Goal: Information Seeking & Learning: Learn about a topic

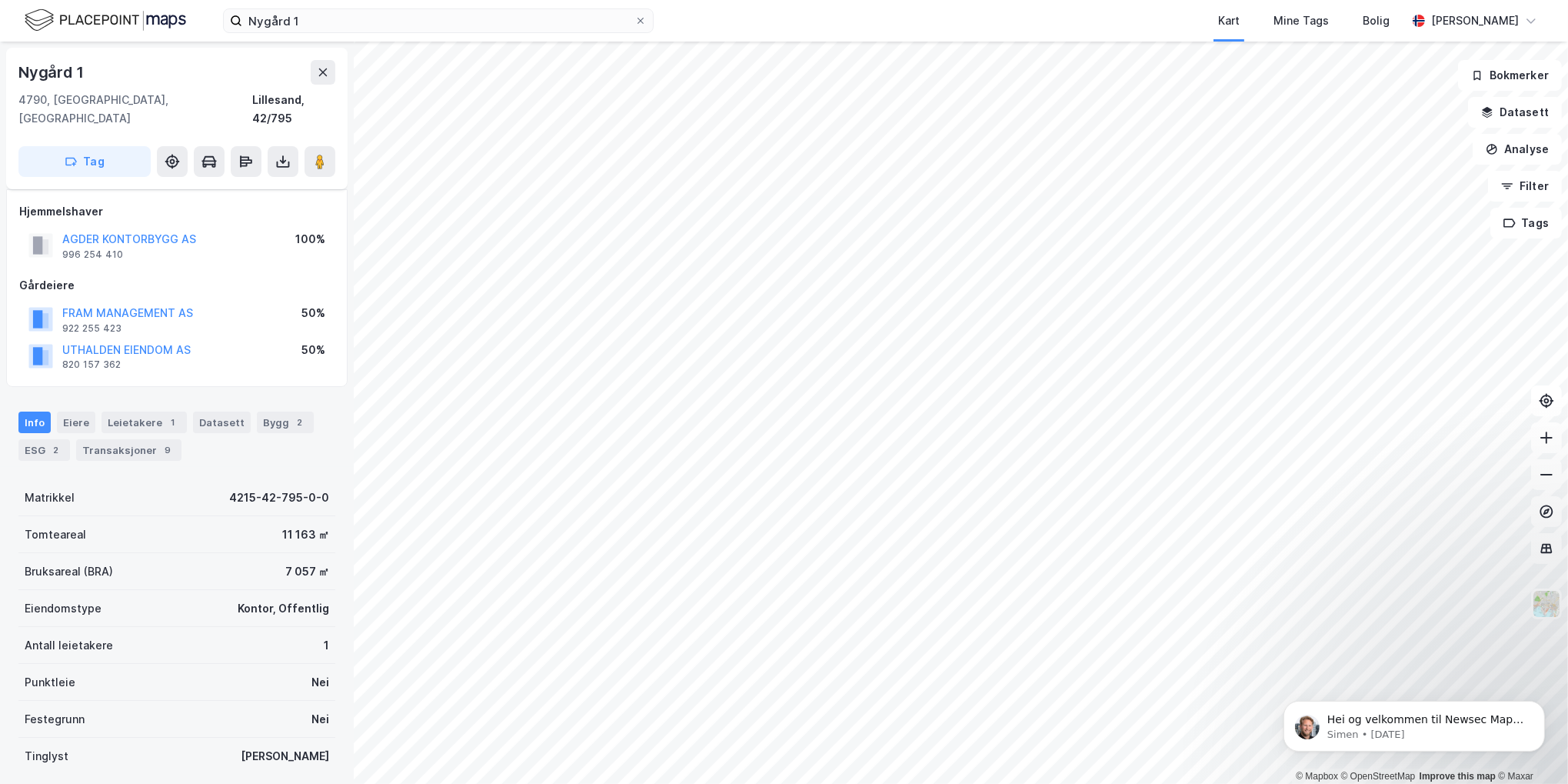
scroll to position [90, 0]
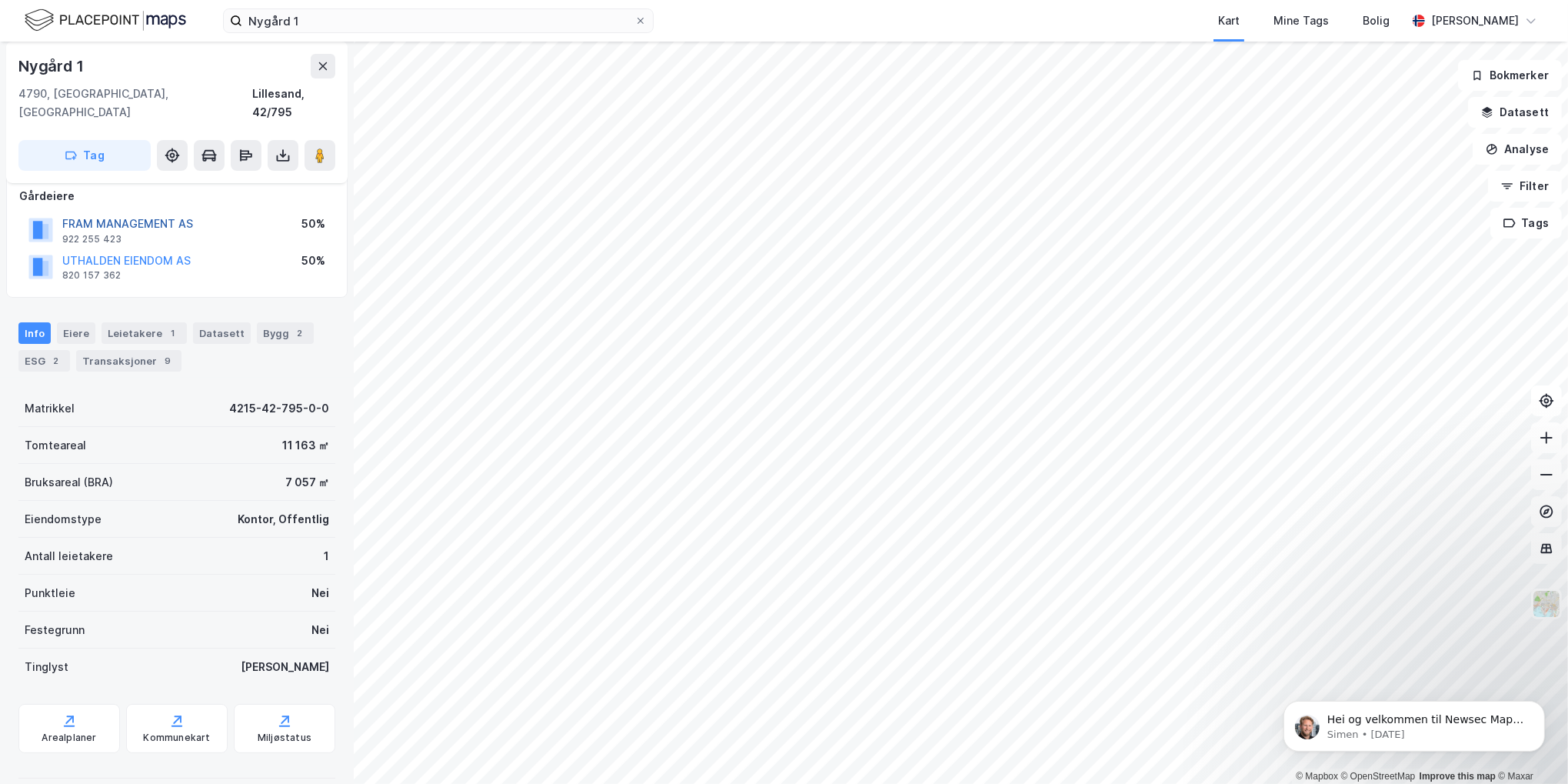
click at [0, 0] on button "FRAM MANAGEMENT AS" at bounding box center [0, 0] width 0 height 0
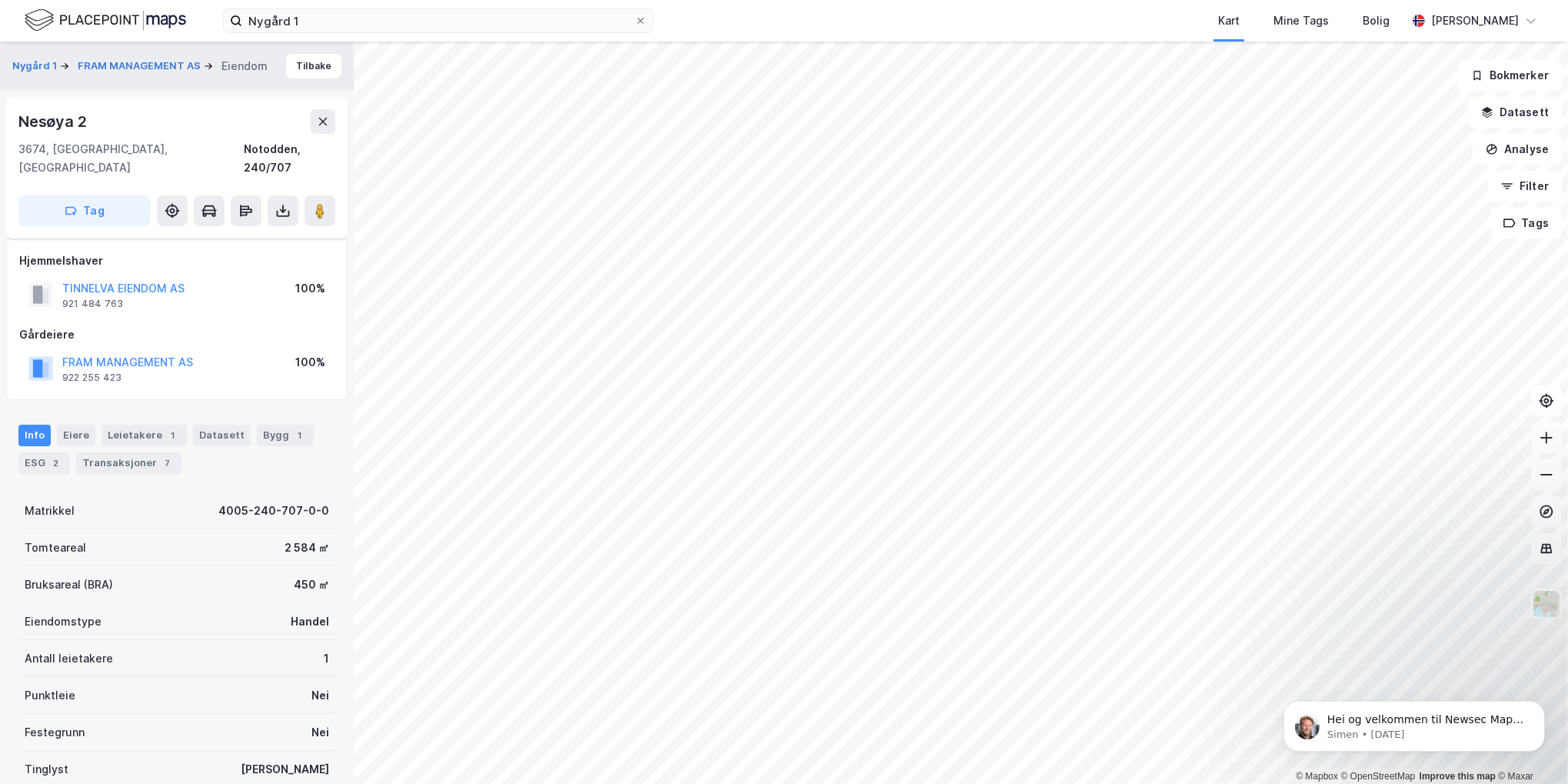
scroll to position [90, 0]
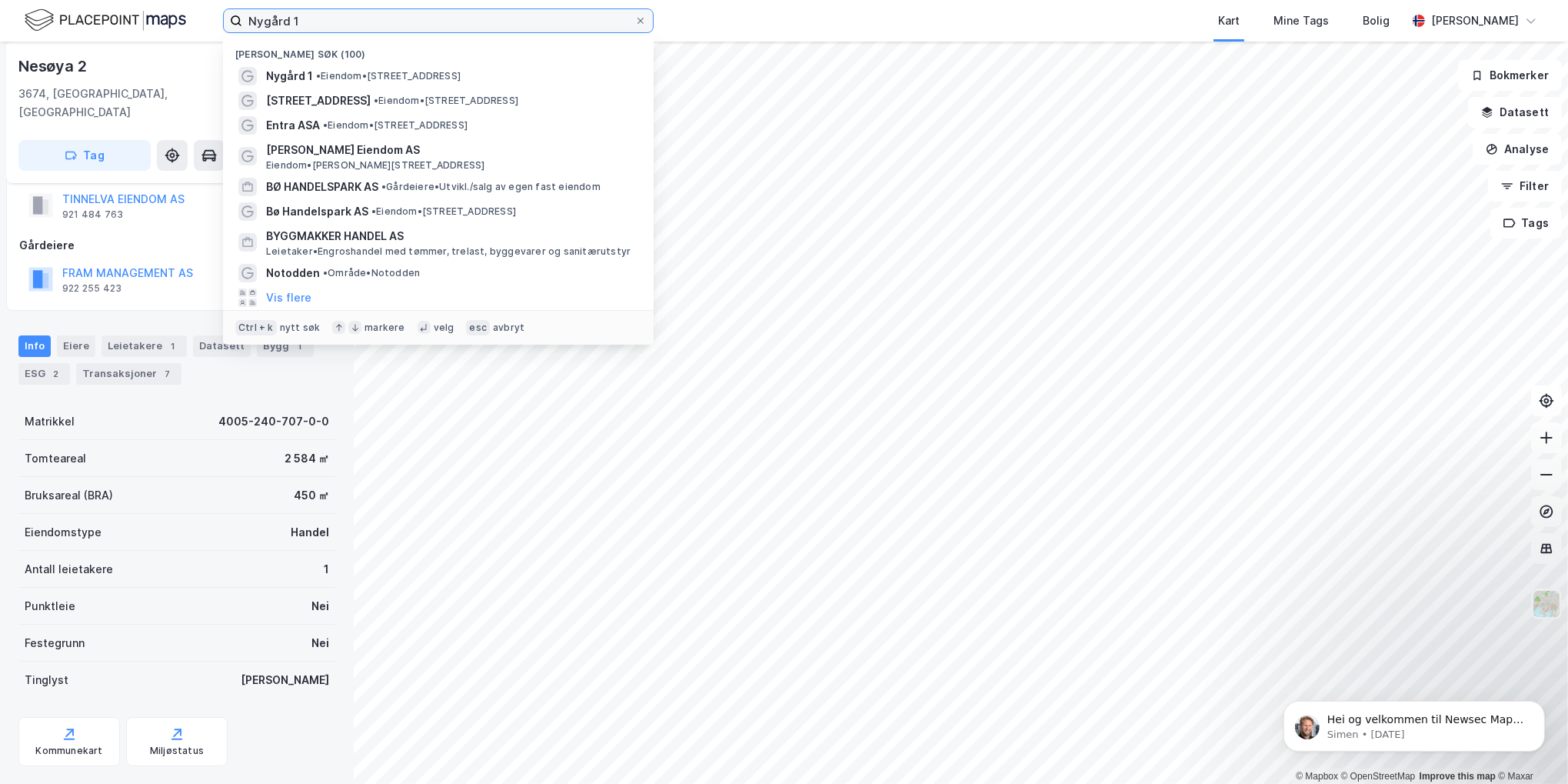
drag, startPoint x: 344, startPoint y: 15, endPoint x: 143, endPoint y: 56, distance: 205.1
click at [143, 56] on div "Nygård 1 Nylige søk (100) Nygård 1 • Eiendom • [STREET_ADDRESS] • Eiendom • [ST…" at bounding box center [784, 392] width 1568 height 784
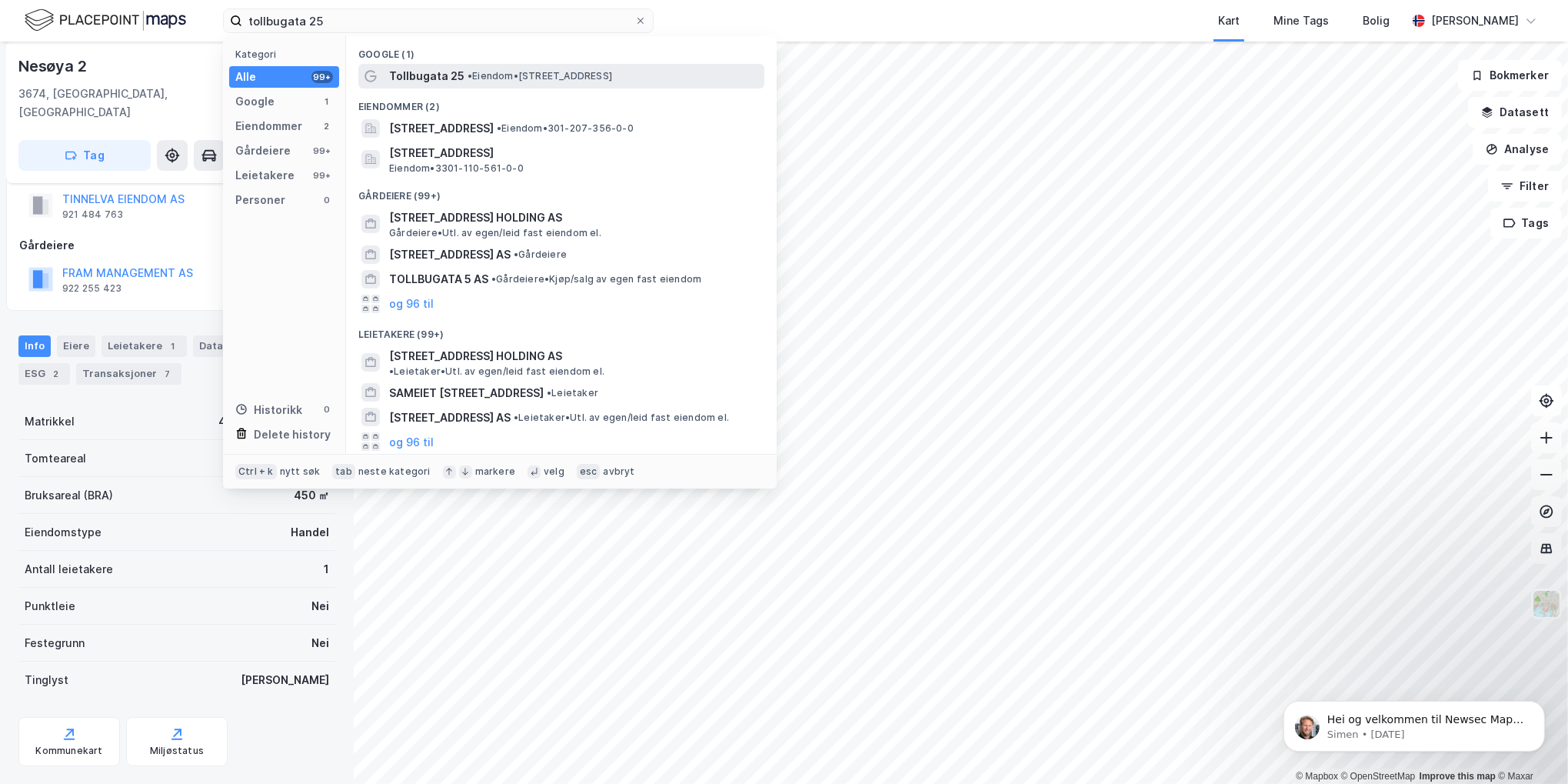
click at [435, 74] on span "Tollbugata 25" at bounding box center [427, 76] width 76 height 18
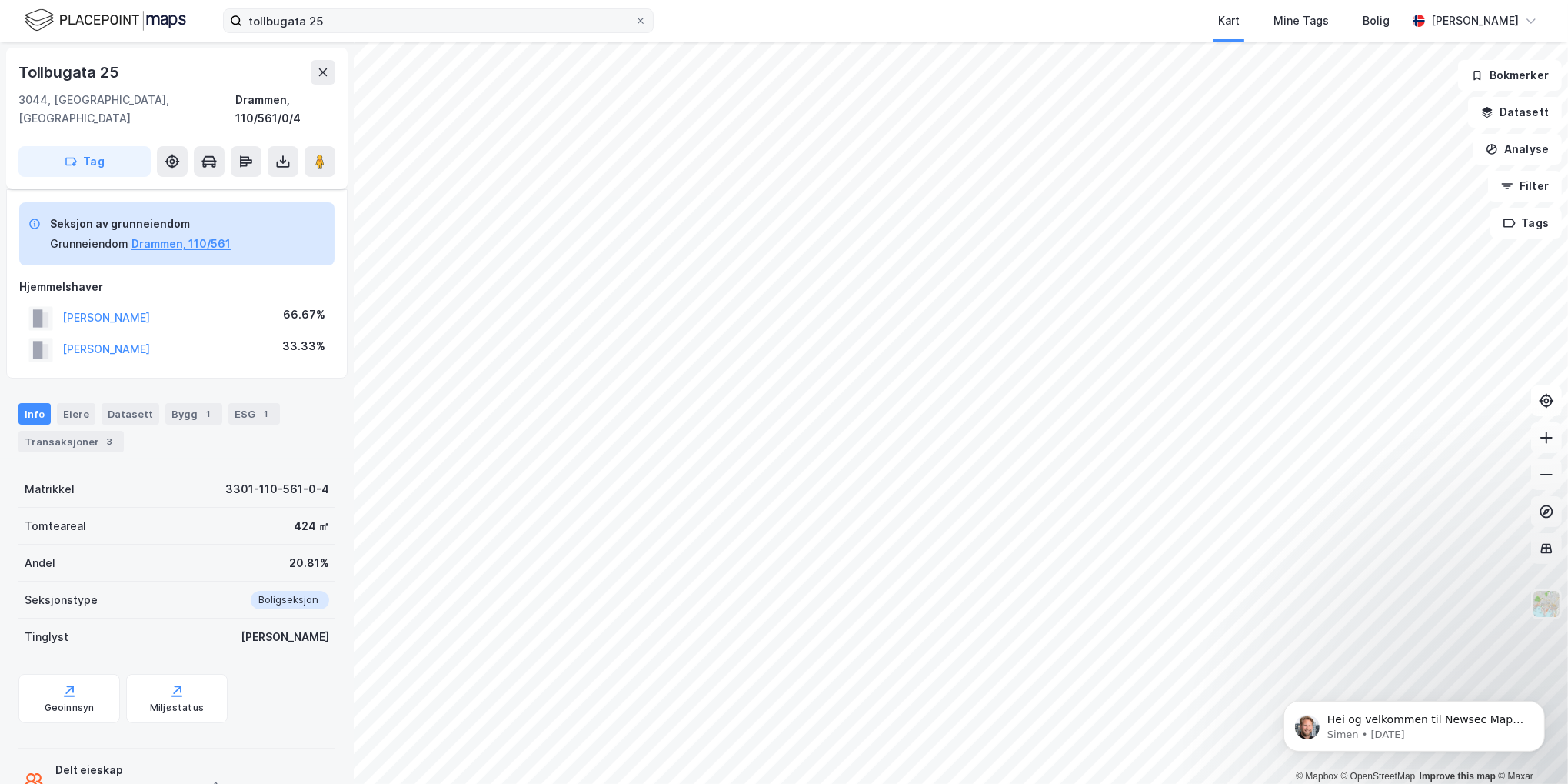
scroll to position [32, 0]
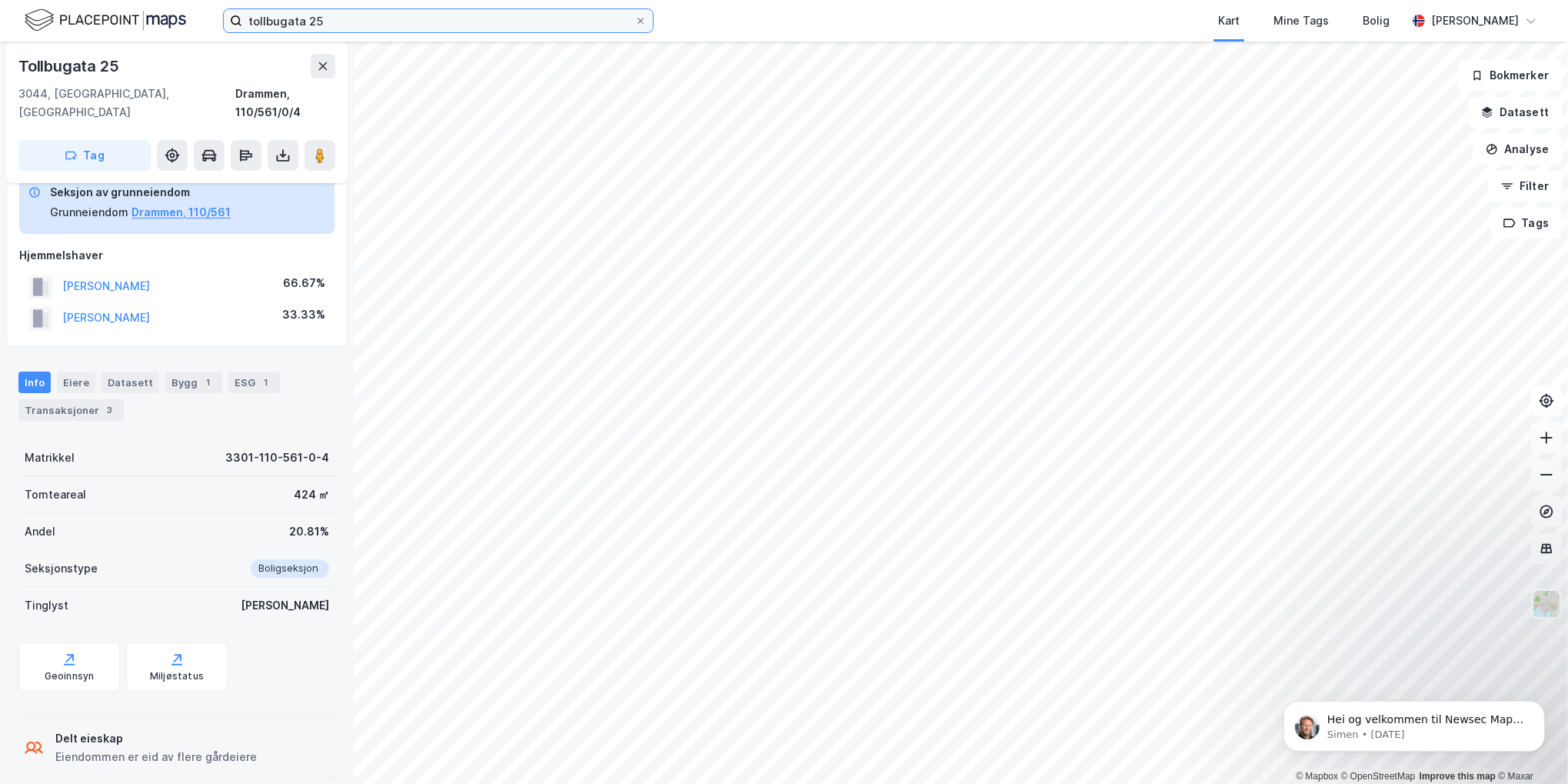
click at [336, 21] on input "tollbugata 25" at bounding box center [439, 21] width 392 height 23
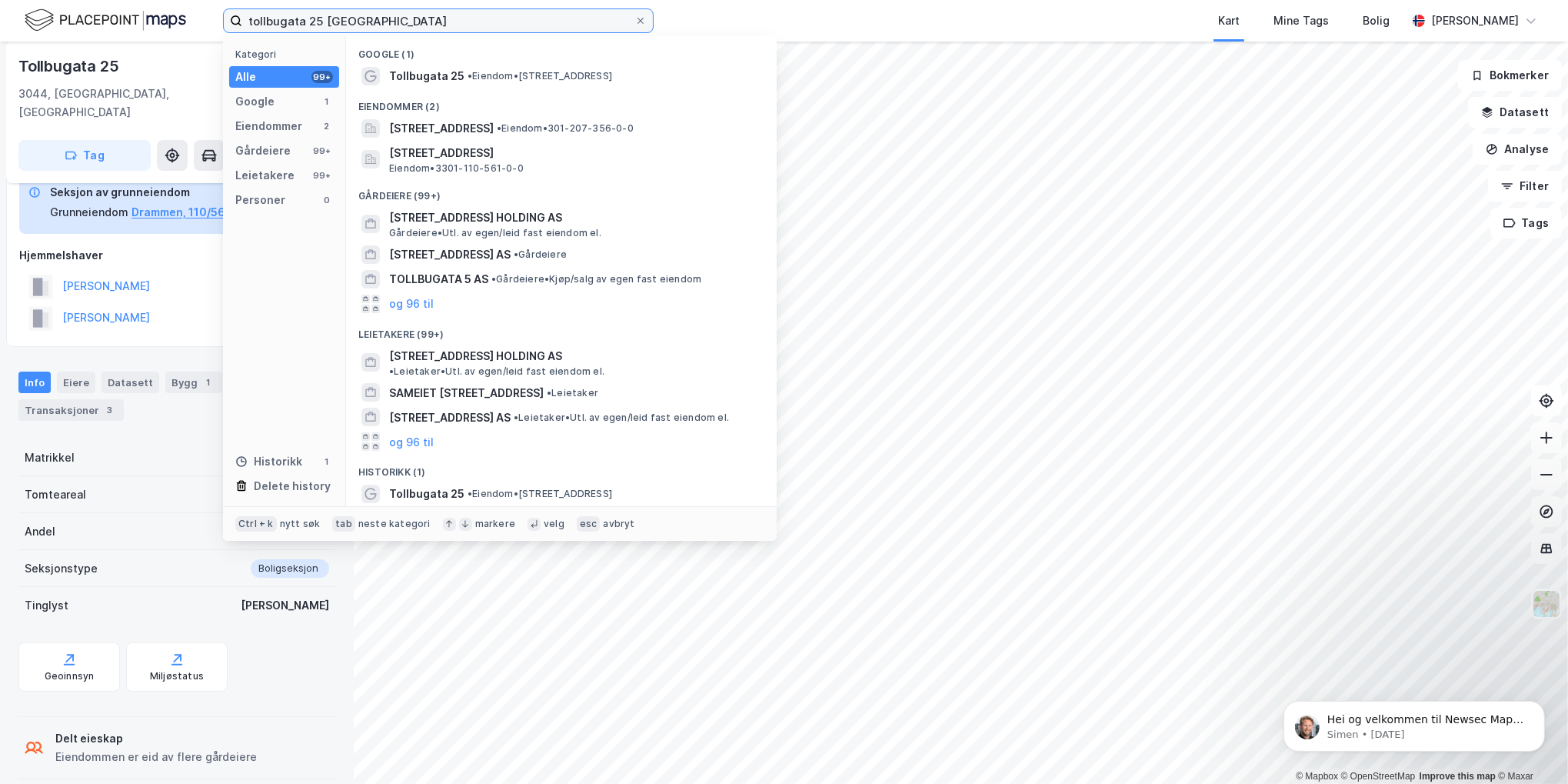
type input "tollbugata 25 [GEOGRAPHIC_DATA]"
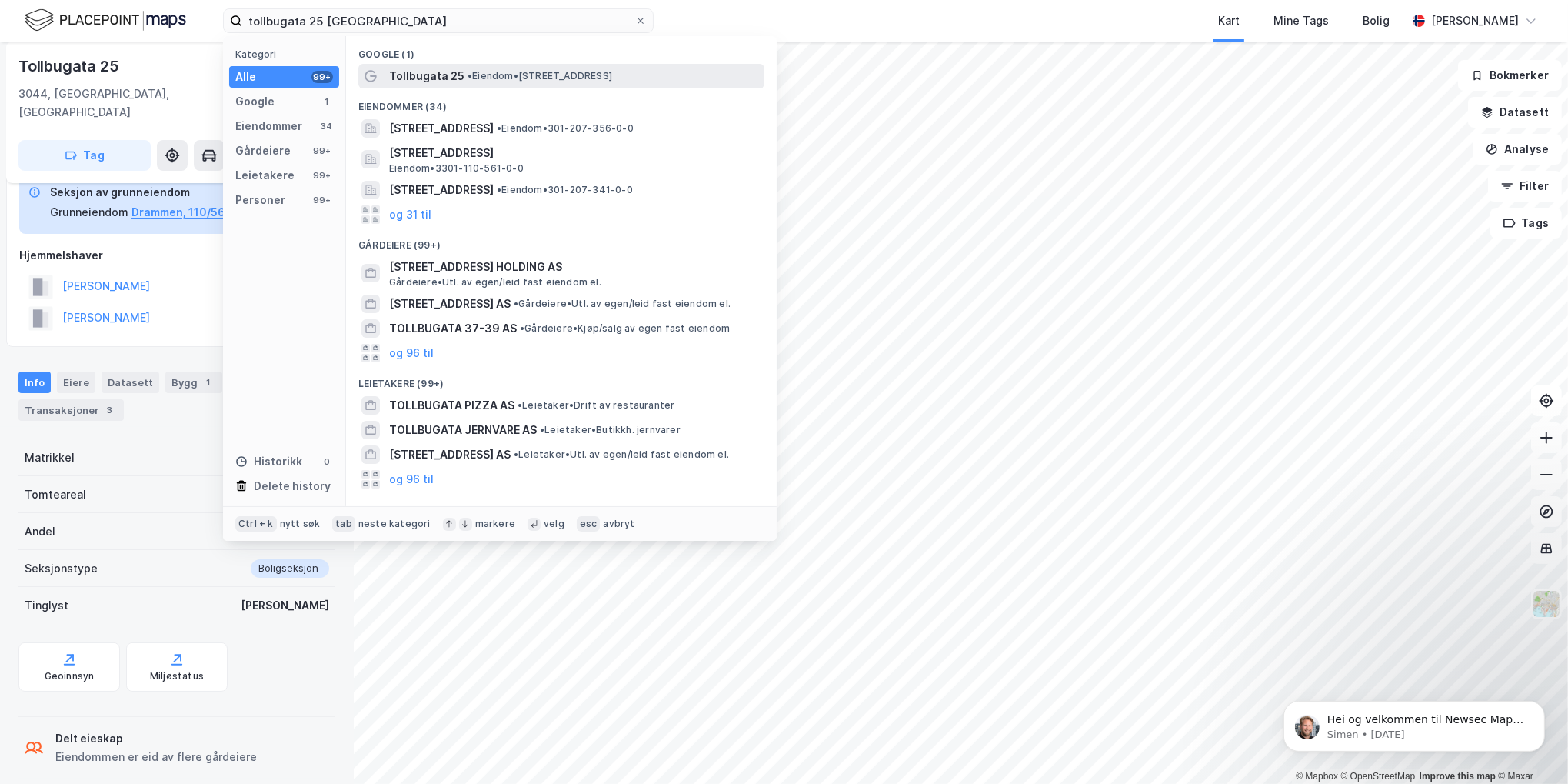
click at [447, 71] on span "Tollbugata 25" at bounding box center [427, 76] width 76 height 18
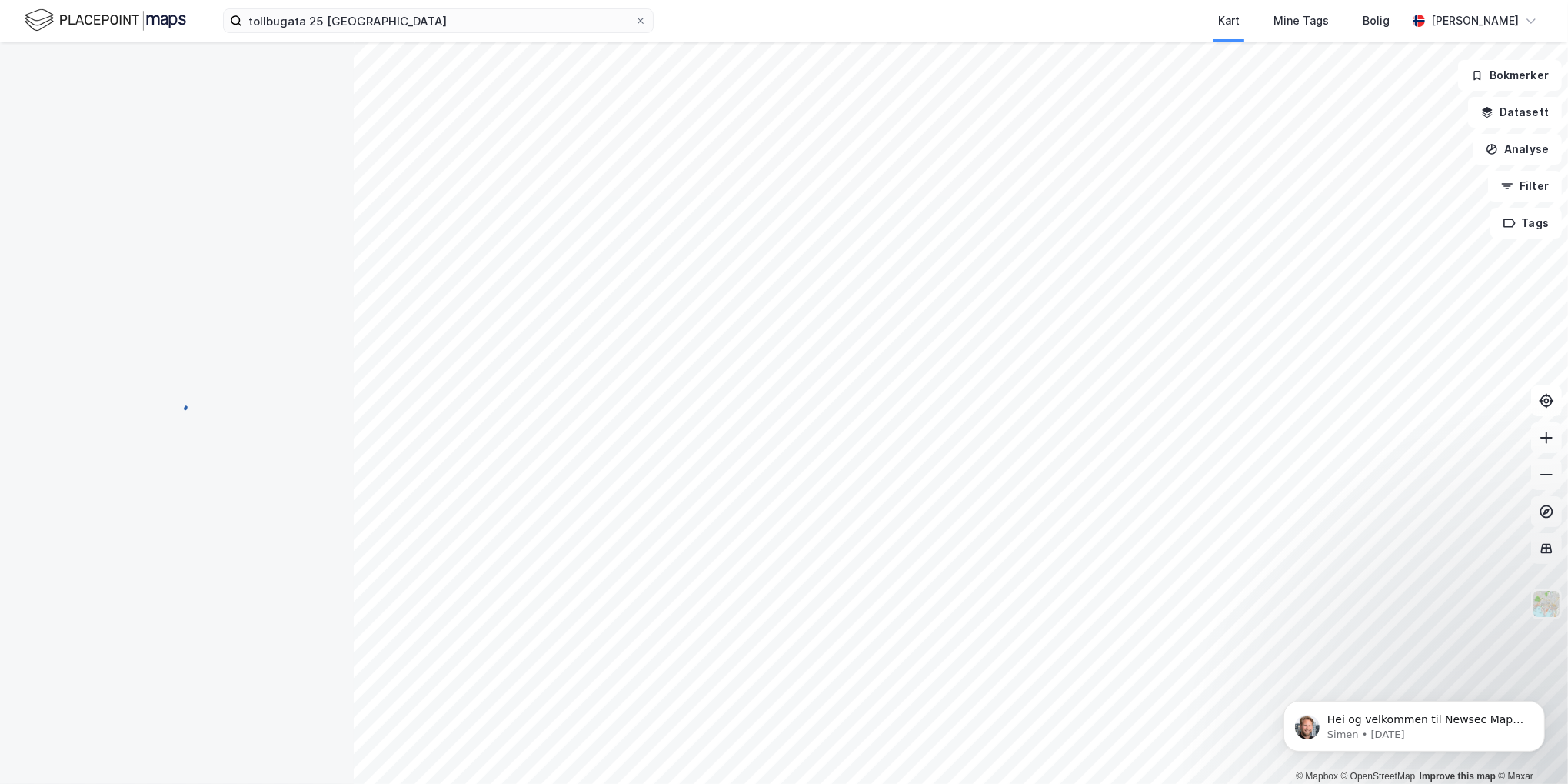
scroll to position [32, 0]
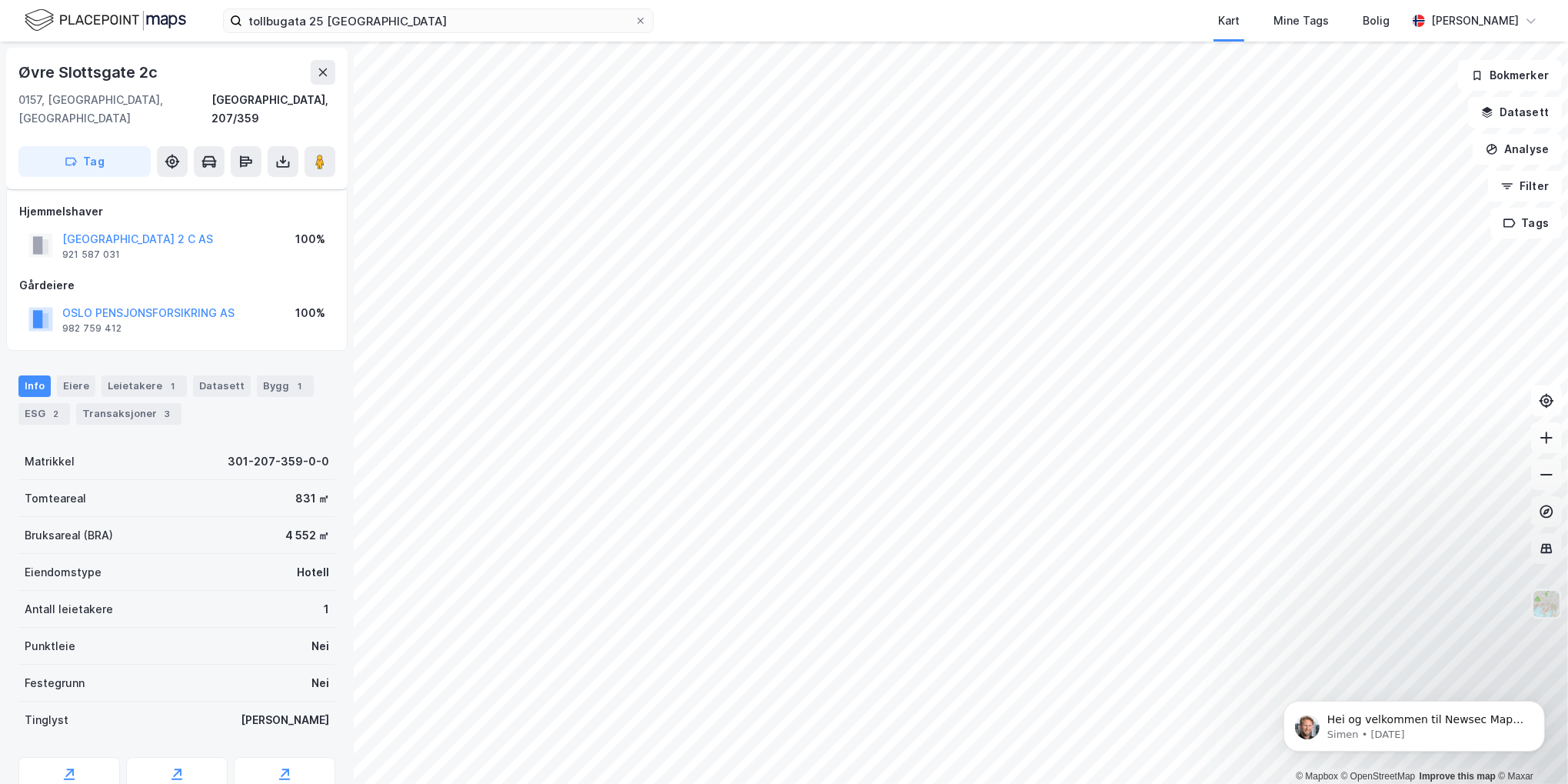
scroll to position [32, 0]
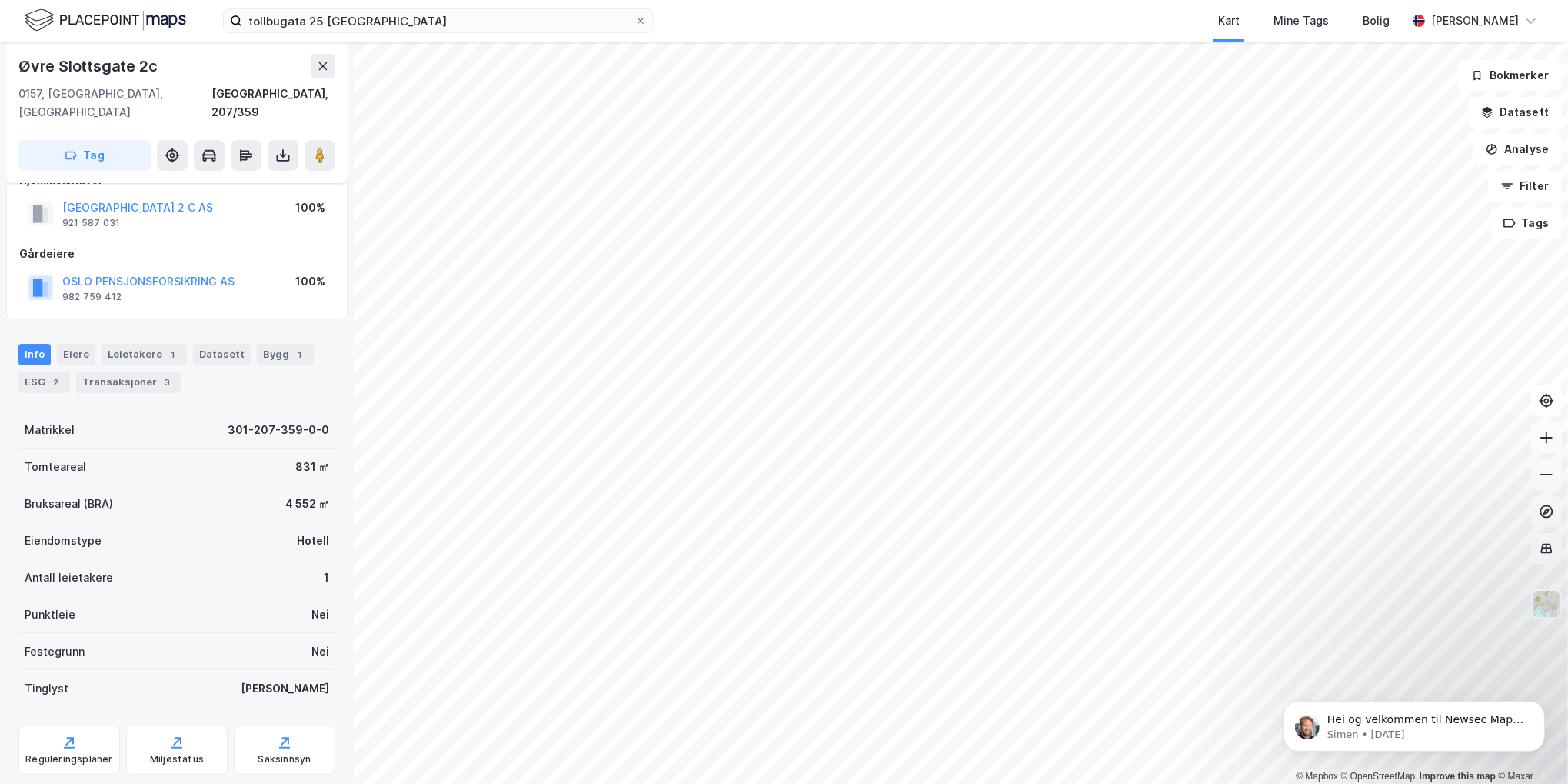
scroll to position [32, 0]
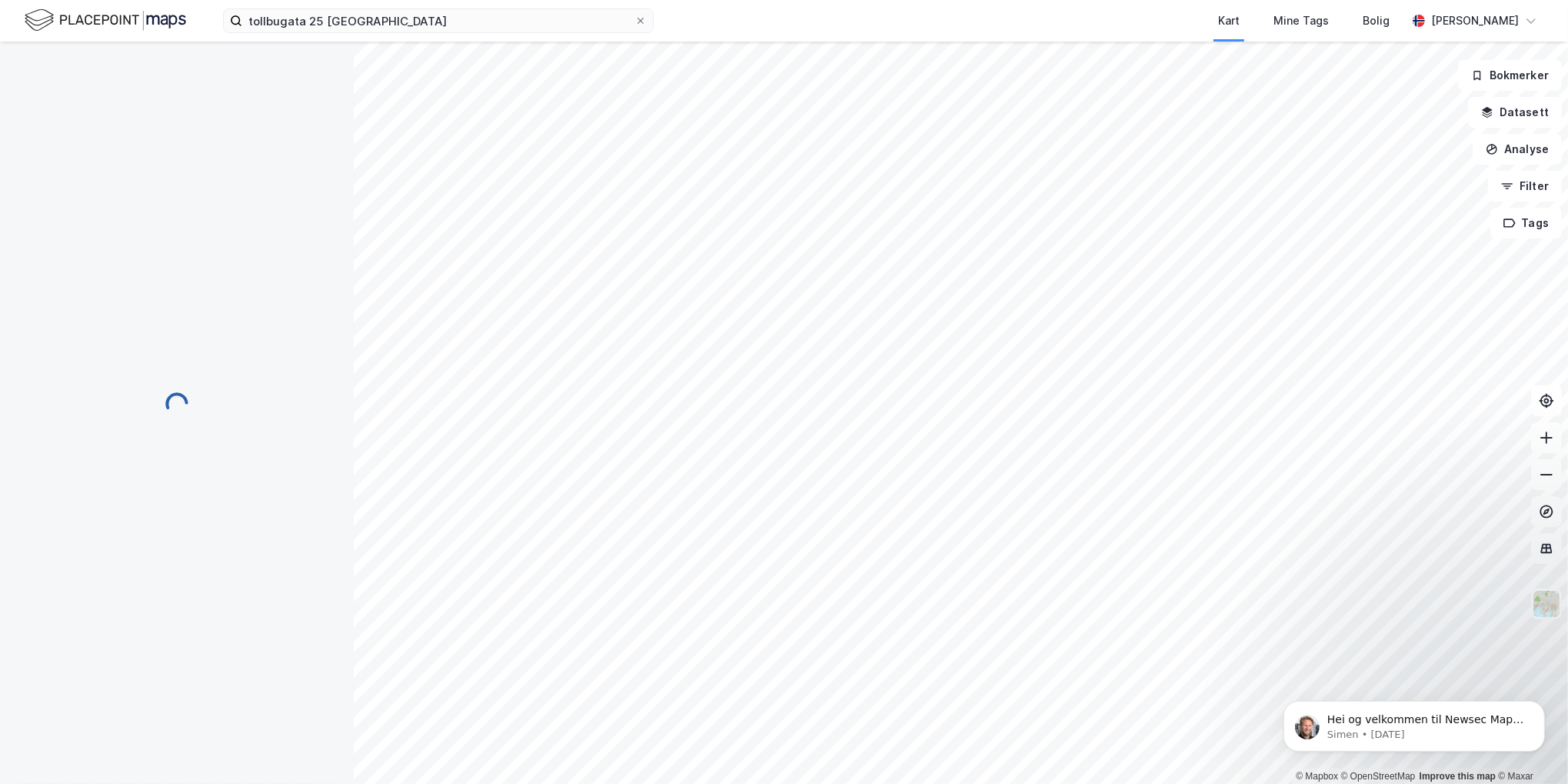
scroll to position [32, 0]
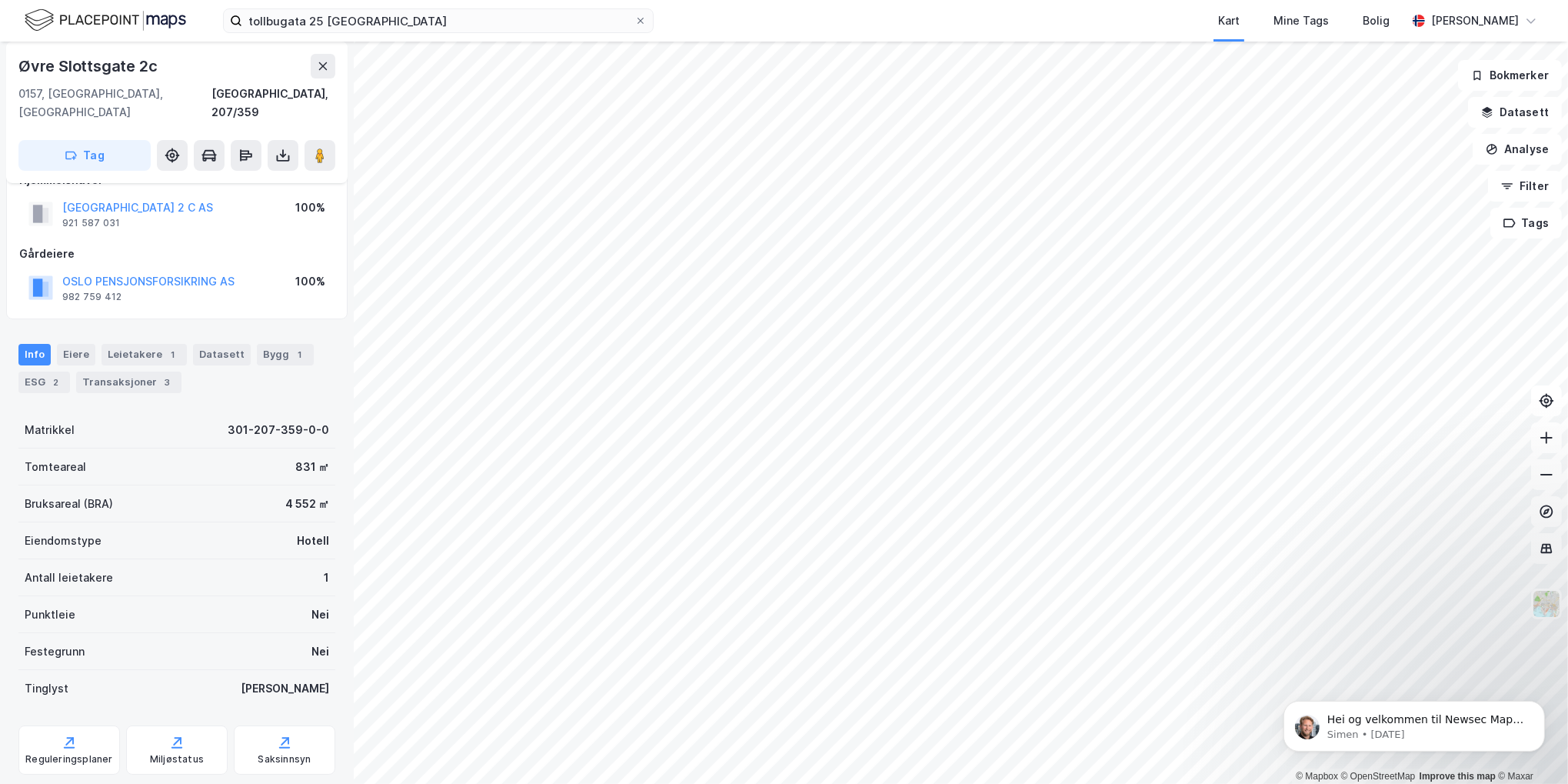
scroll to position [32, 0]
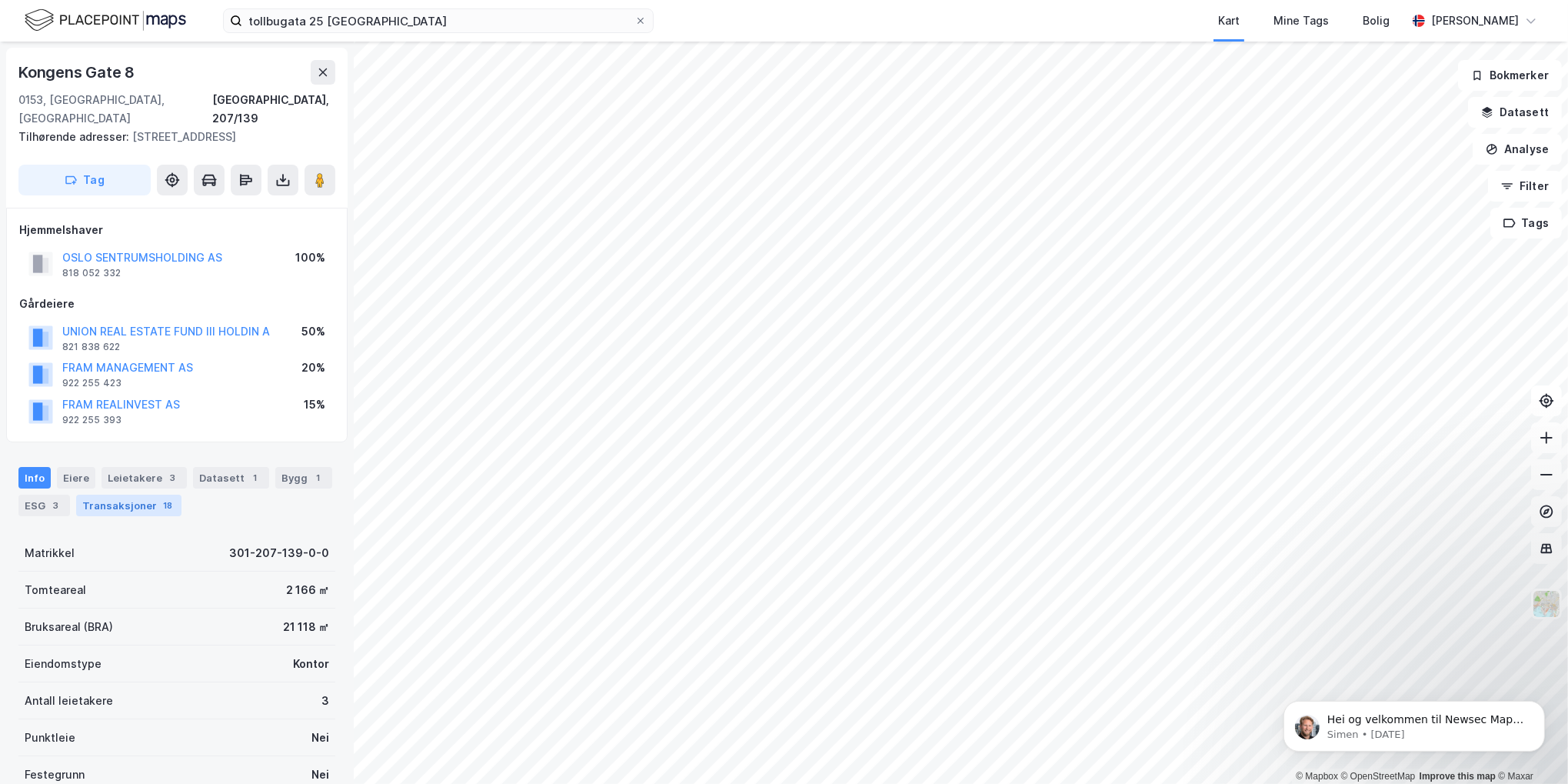
click at [122, 495] on div "Transaksjoner 18" at bounding box center [128, 505] width 105 height 22
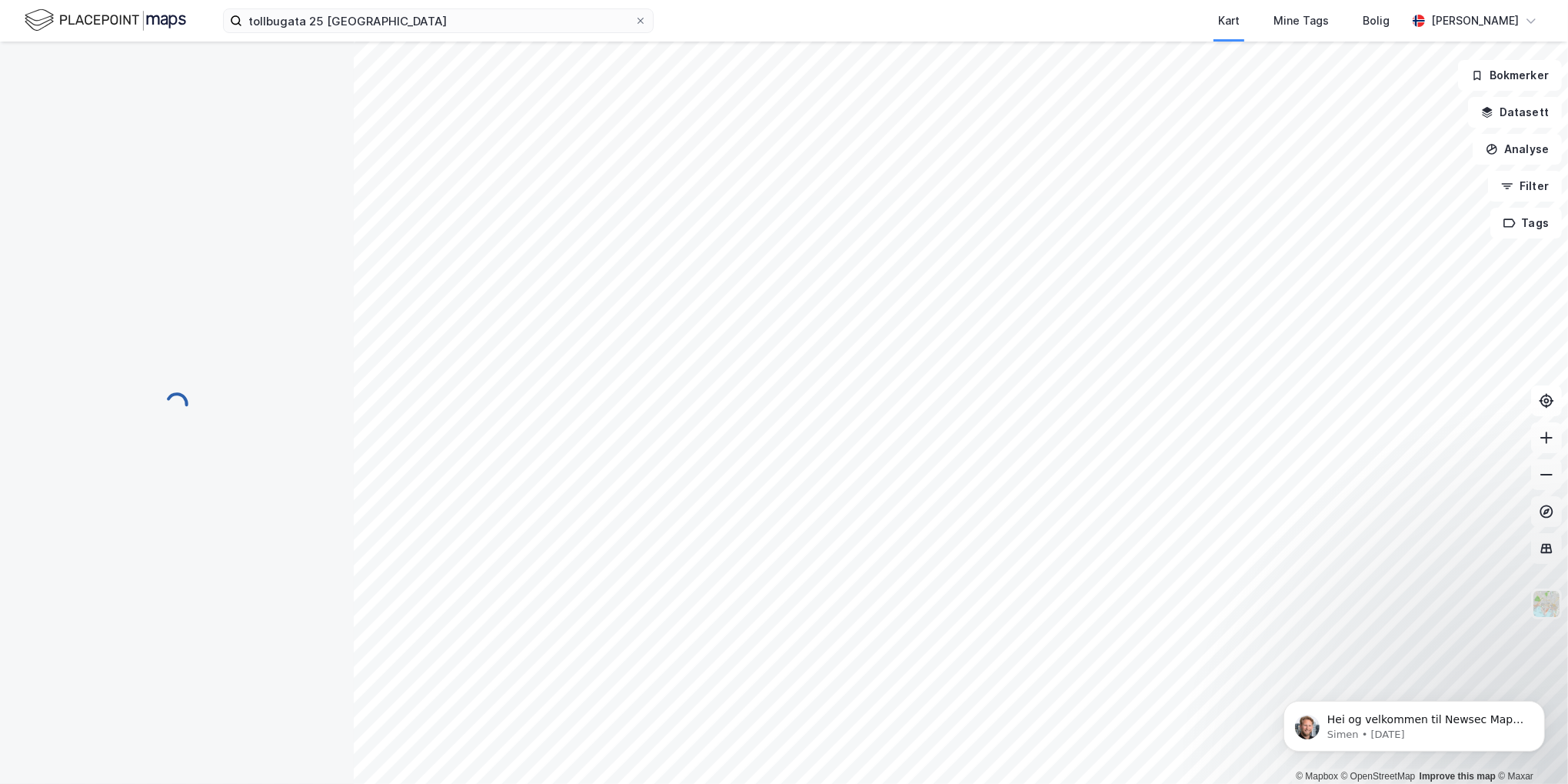
scroll to position [32, 0]
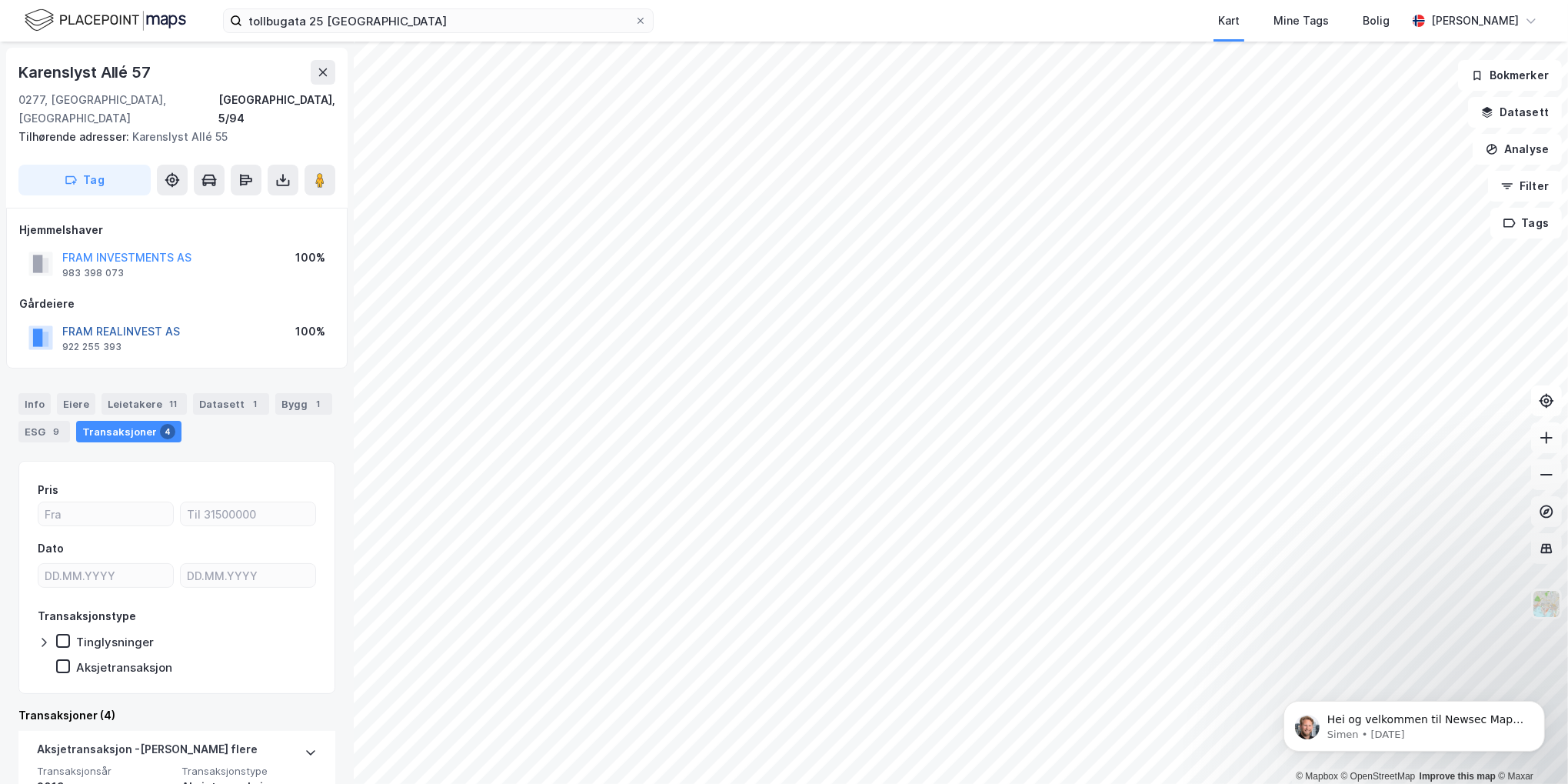
click at [129, 312] on div "© Mapbox © OpenStreetMap Improve this map © Maxar [STREET_ADDRESS], 5/94 Tilhør…" at bounding box center [784, 412] width 1568 height 742
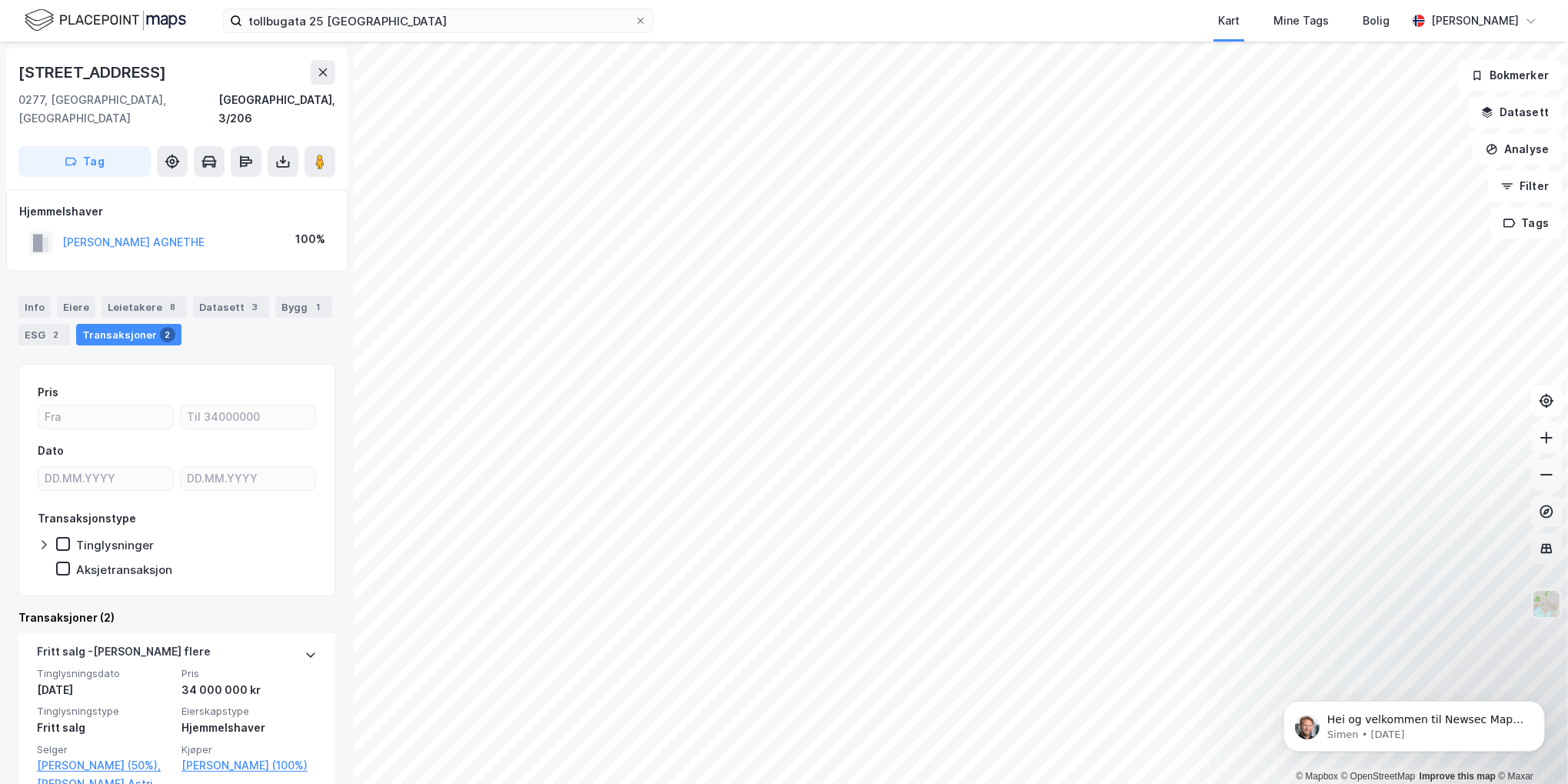
scroll to position [262, 0]
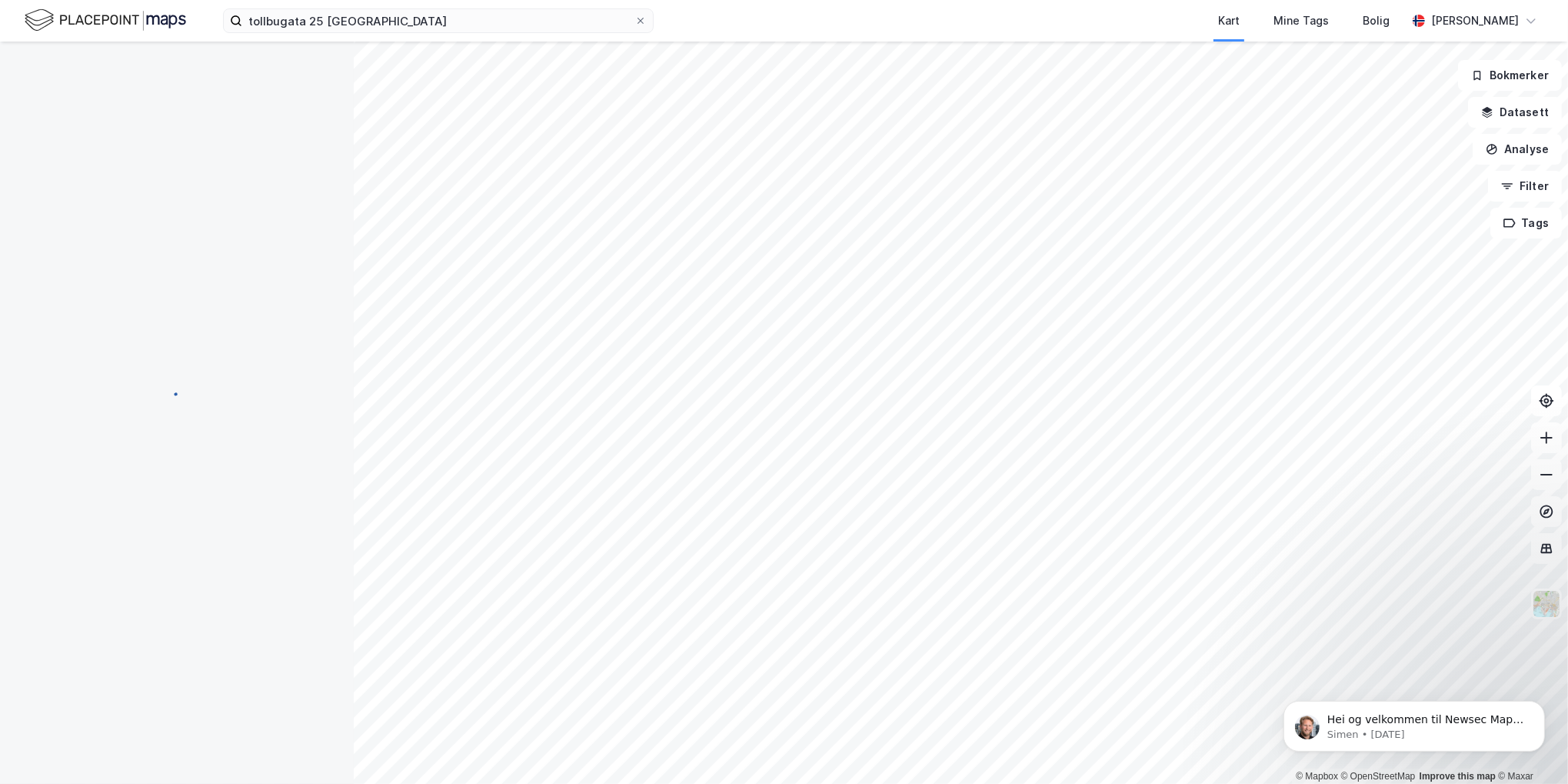
scroll to position [19, 0]
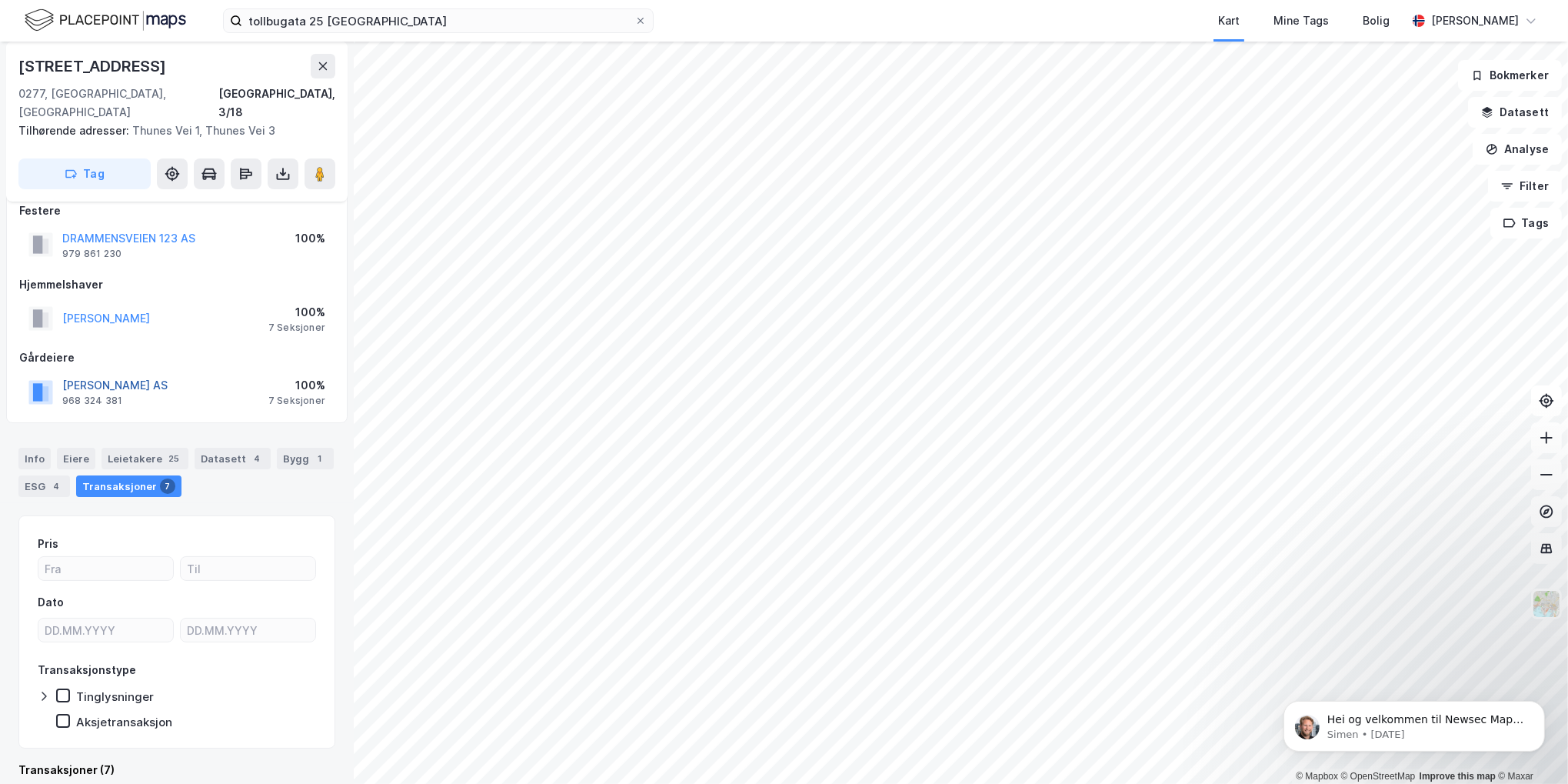
click at [0, 0] on button "[PERSON_NAME] AS" at bounding box center [0, 0] width 0 height 0
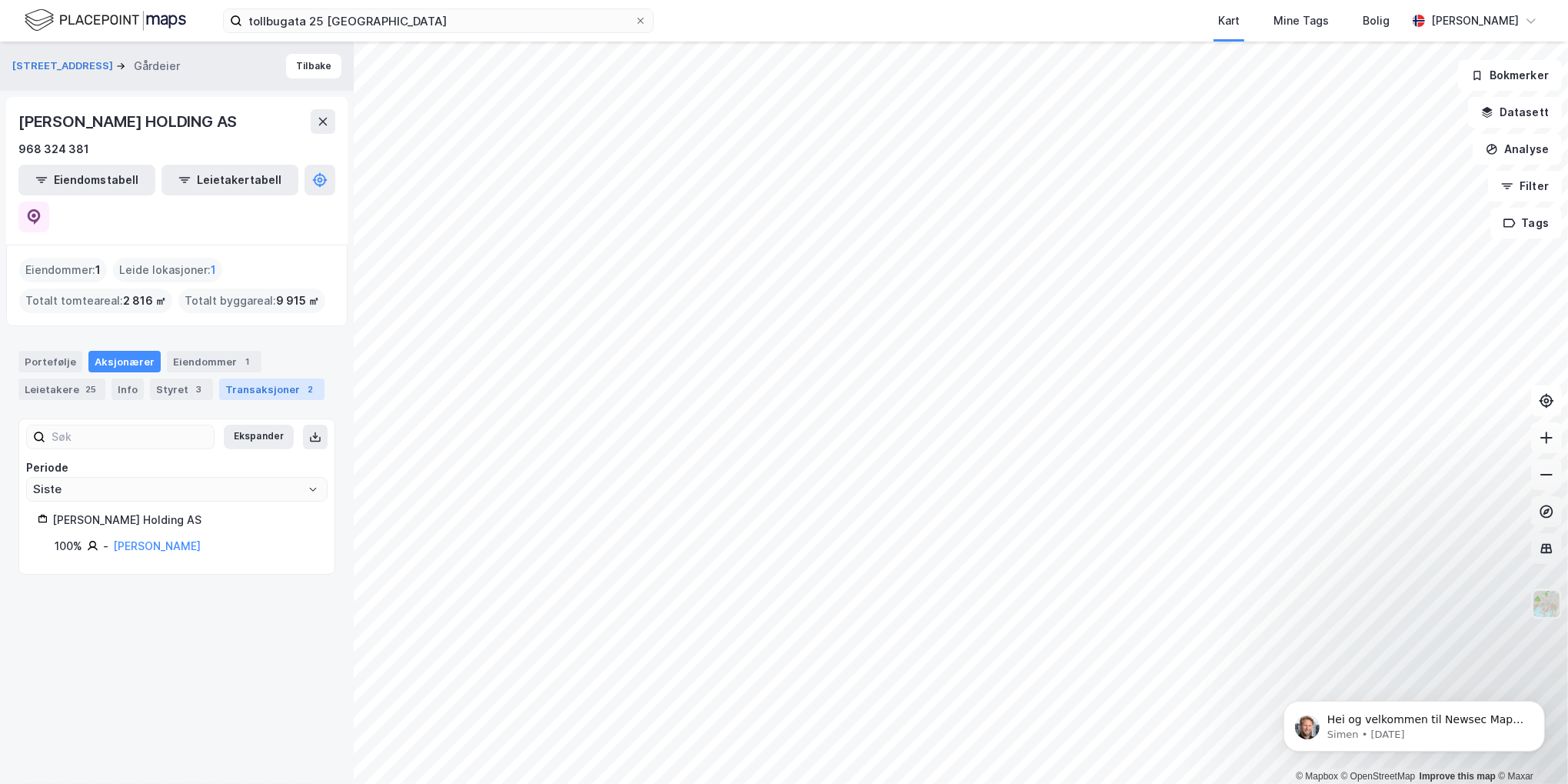
click at [235, 379] on div "Transaksjoner 2" at bounding box center [272, 389] width 105 height 22
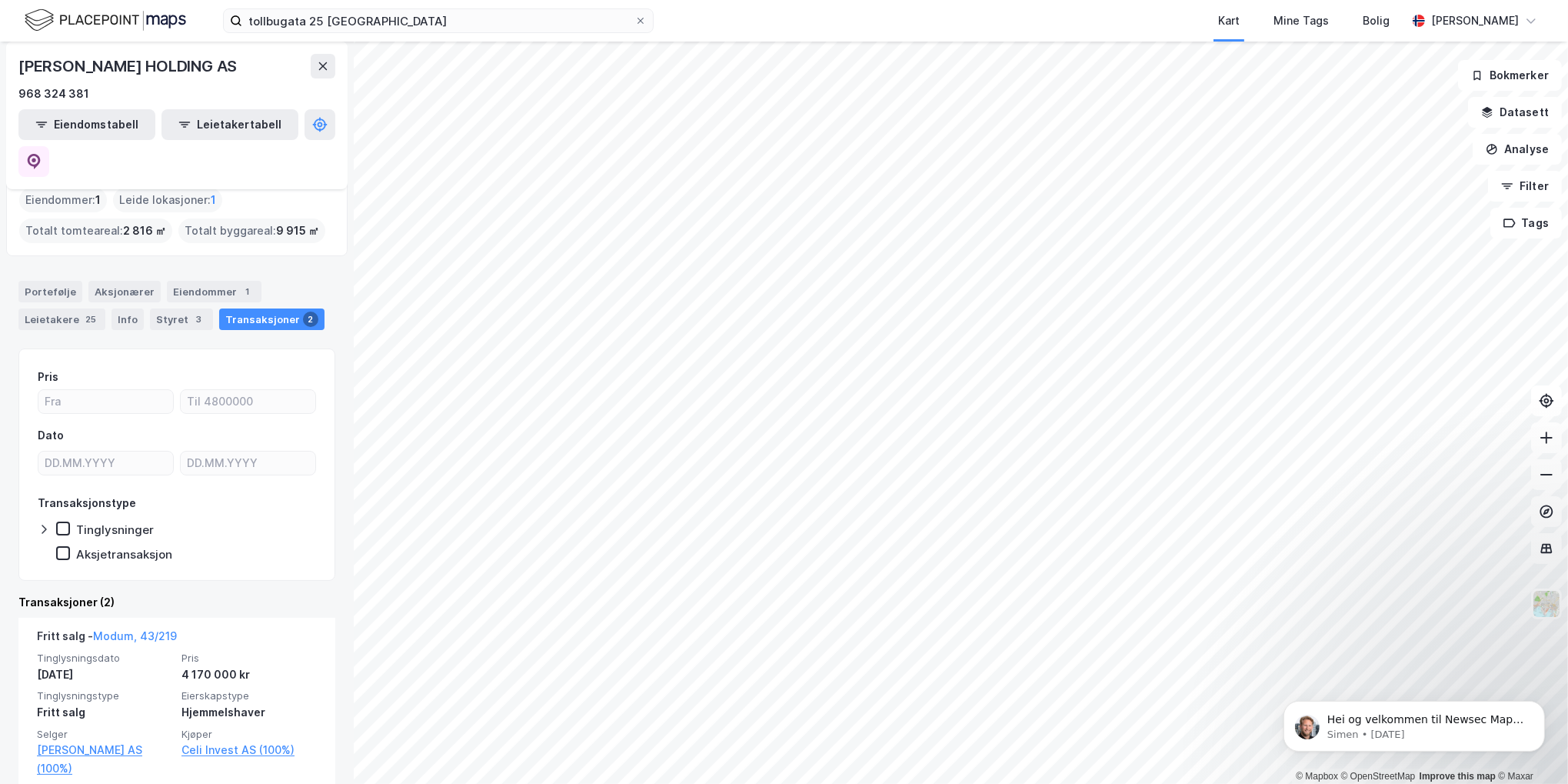
scroll to position [154, 0]
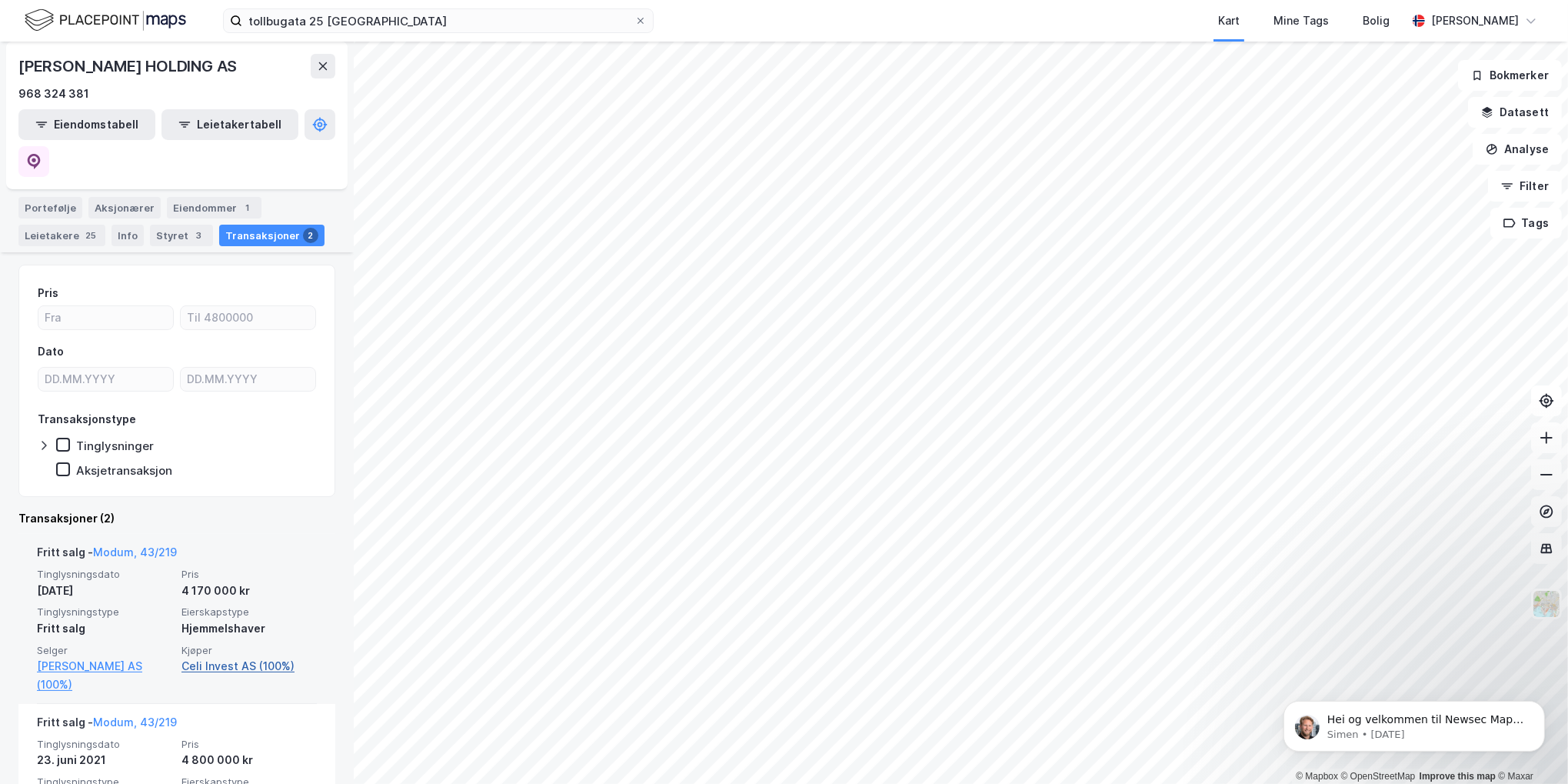
click at [234, 657] on link "Celi Invest AS (100%)" at bounding box center [249, 665] width 135 height 18
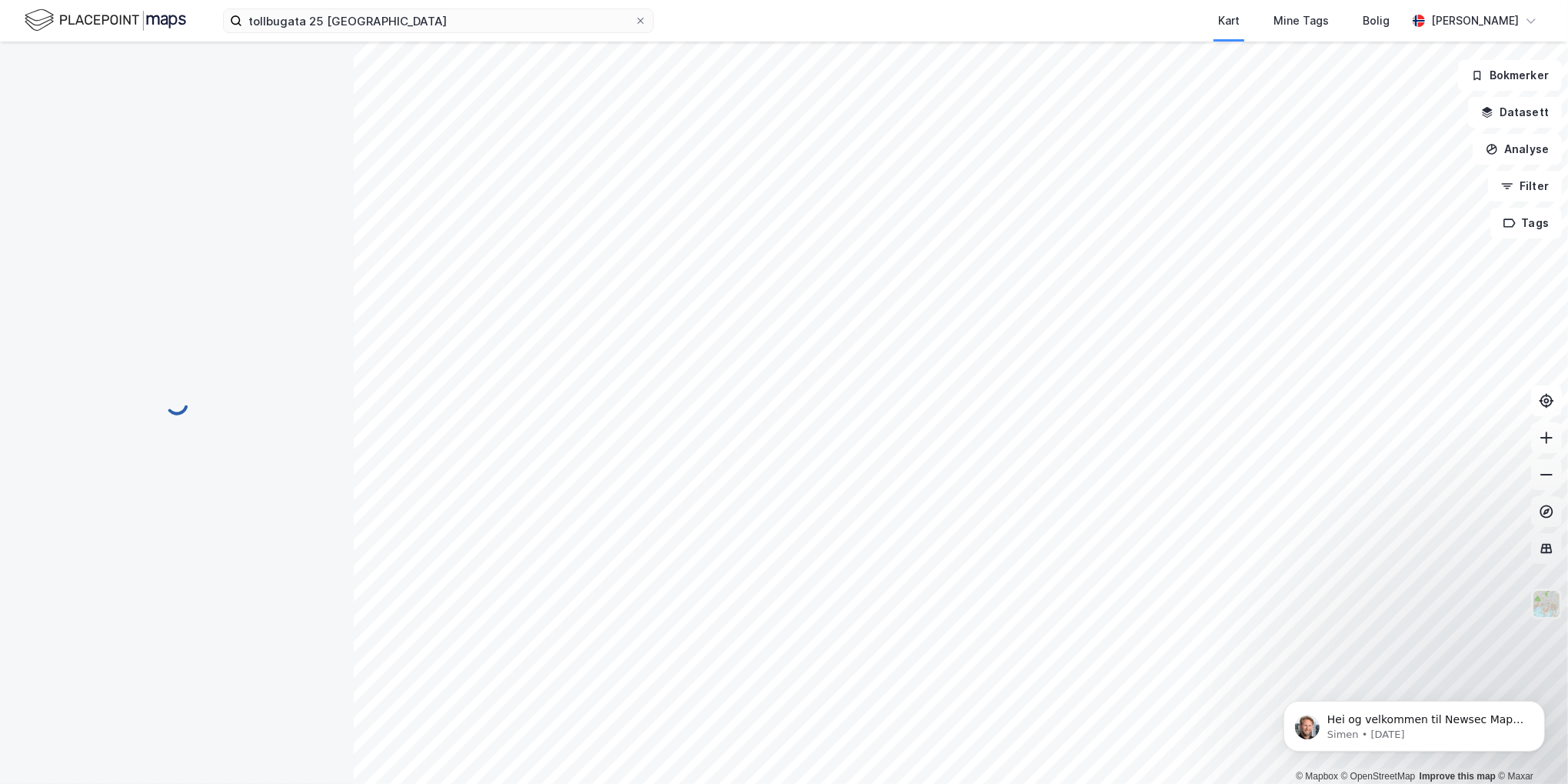
scroll to position [0, 0]
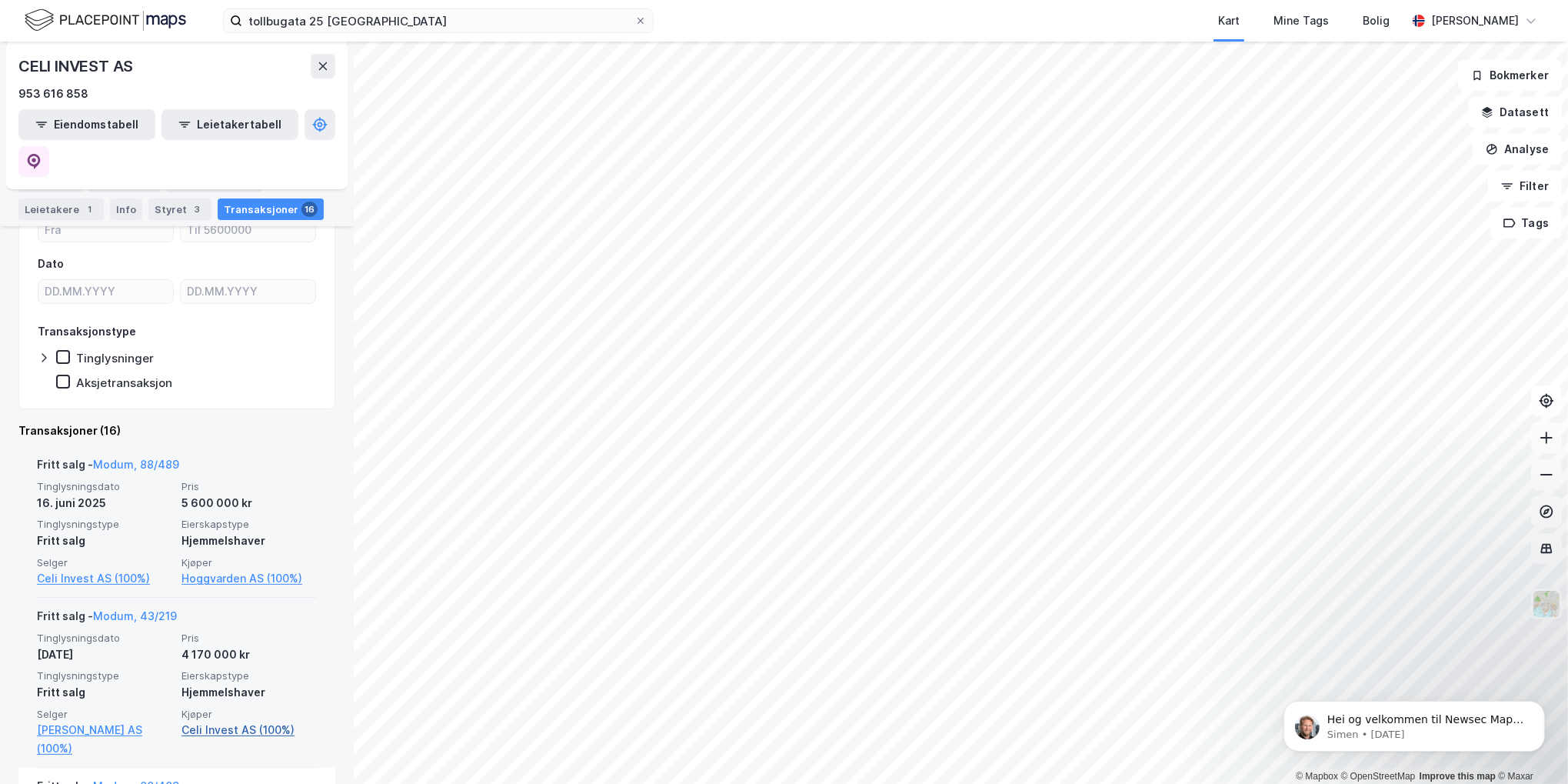
scroll to position [231, 0]
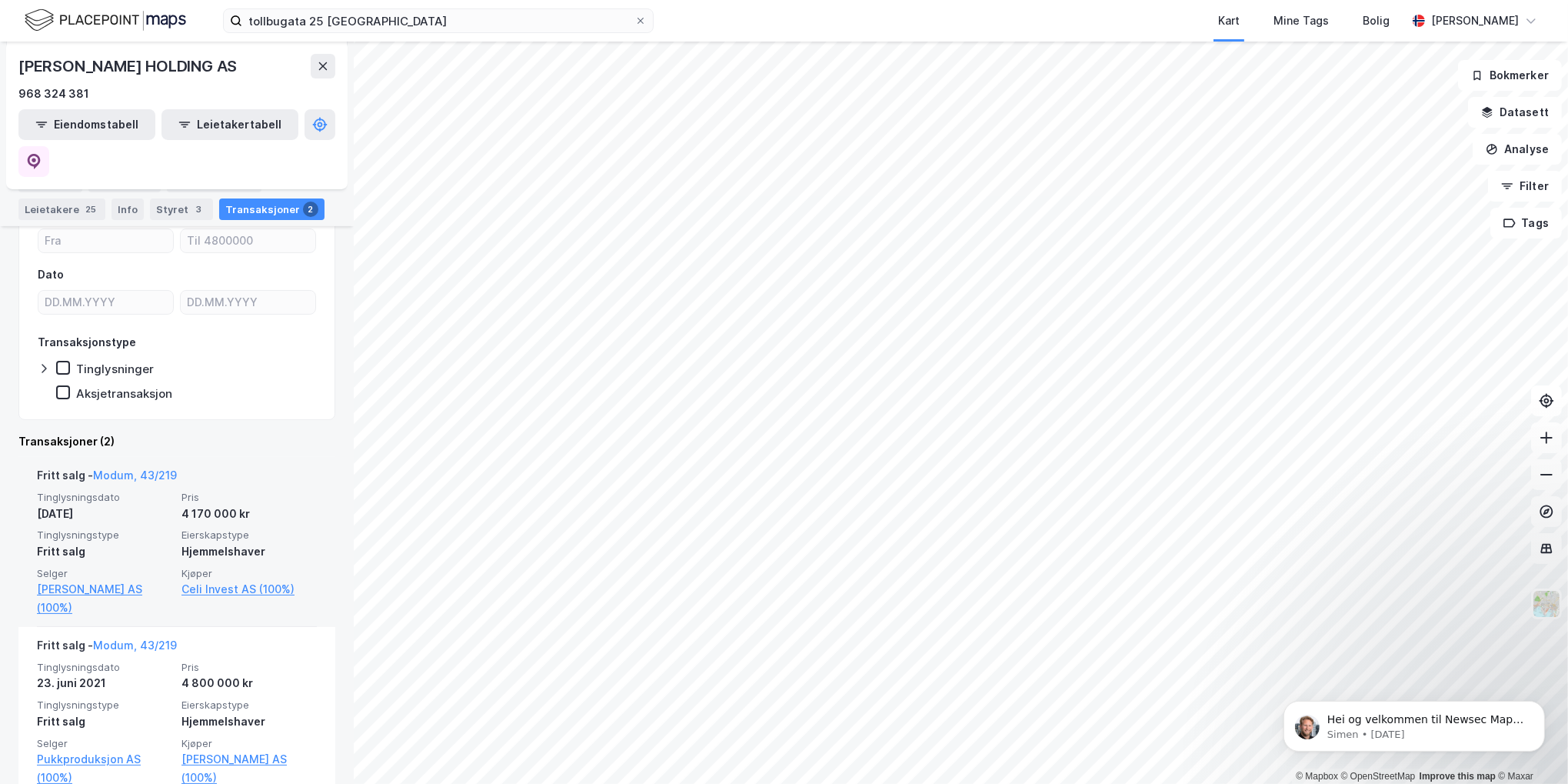
scroll to position [224, 0]
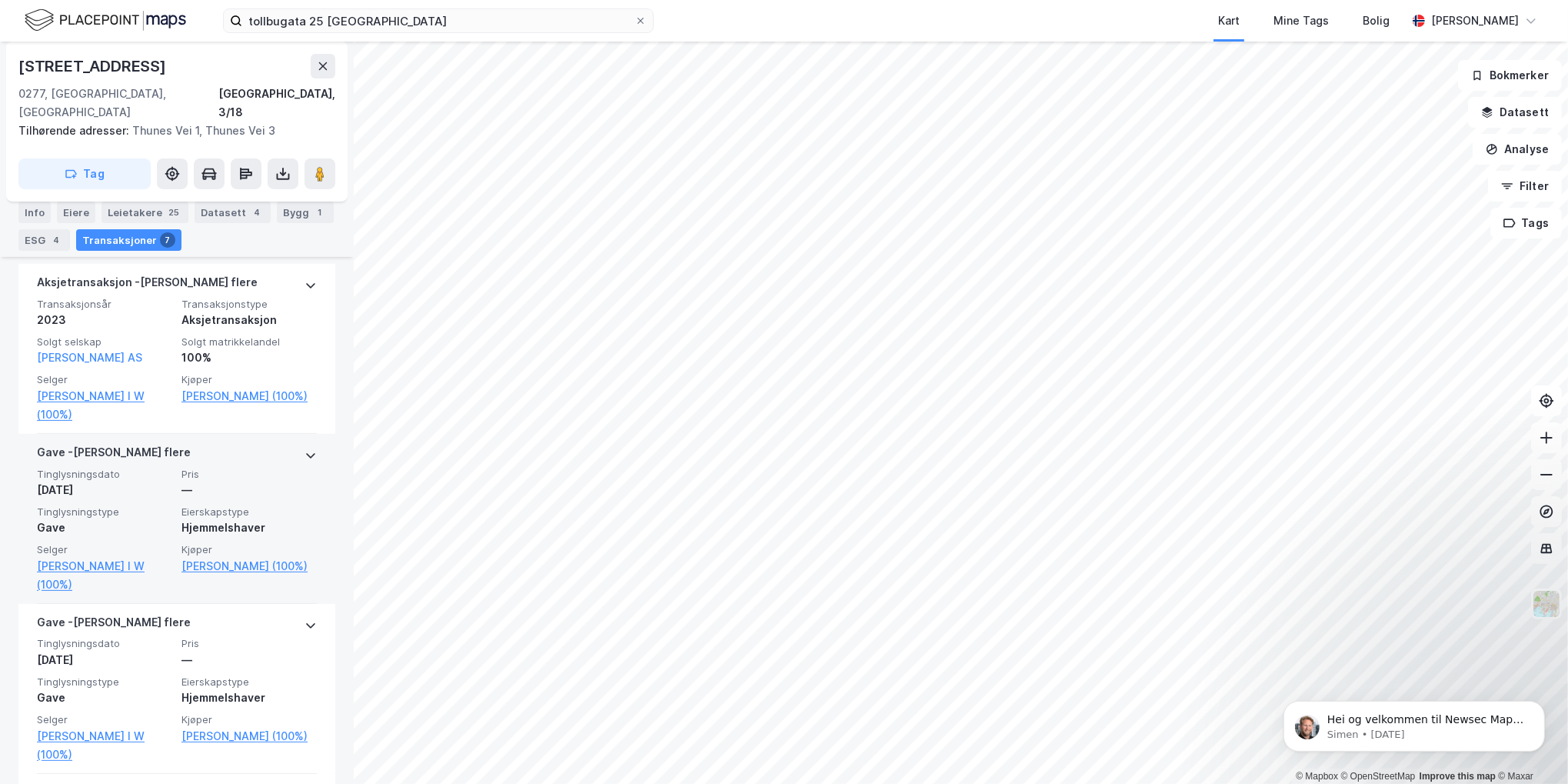
scroll to position [250, 0]
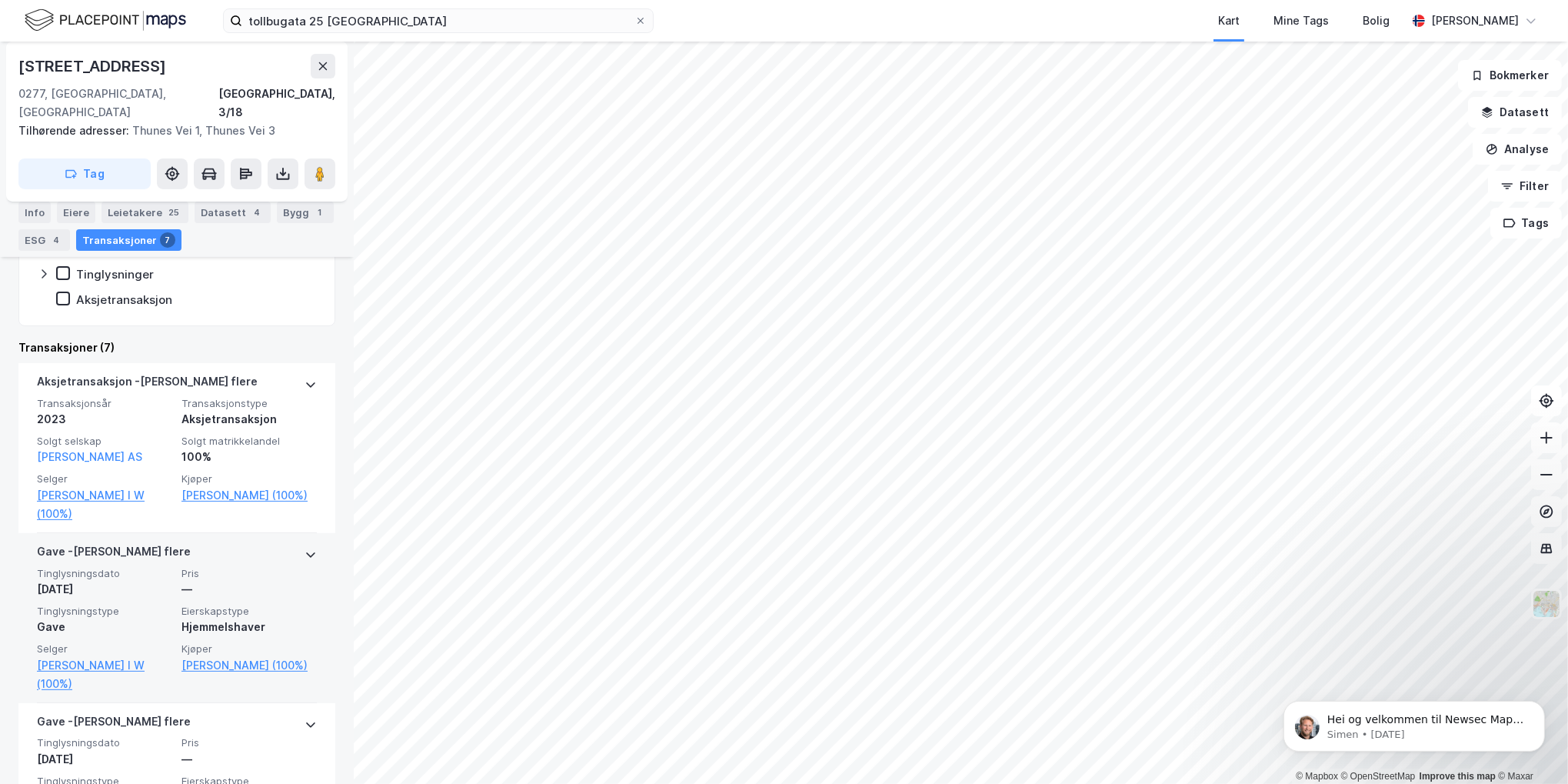
scroll to position [481, 0]
